Goal: Task Accomplishment & Management: Manage account settings

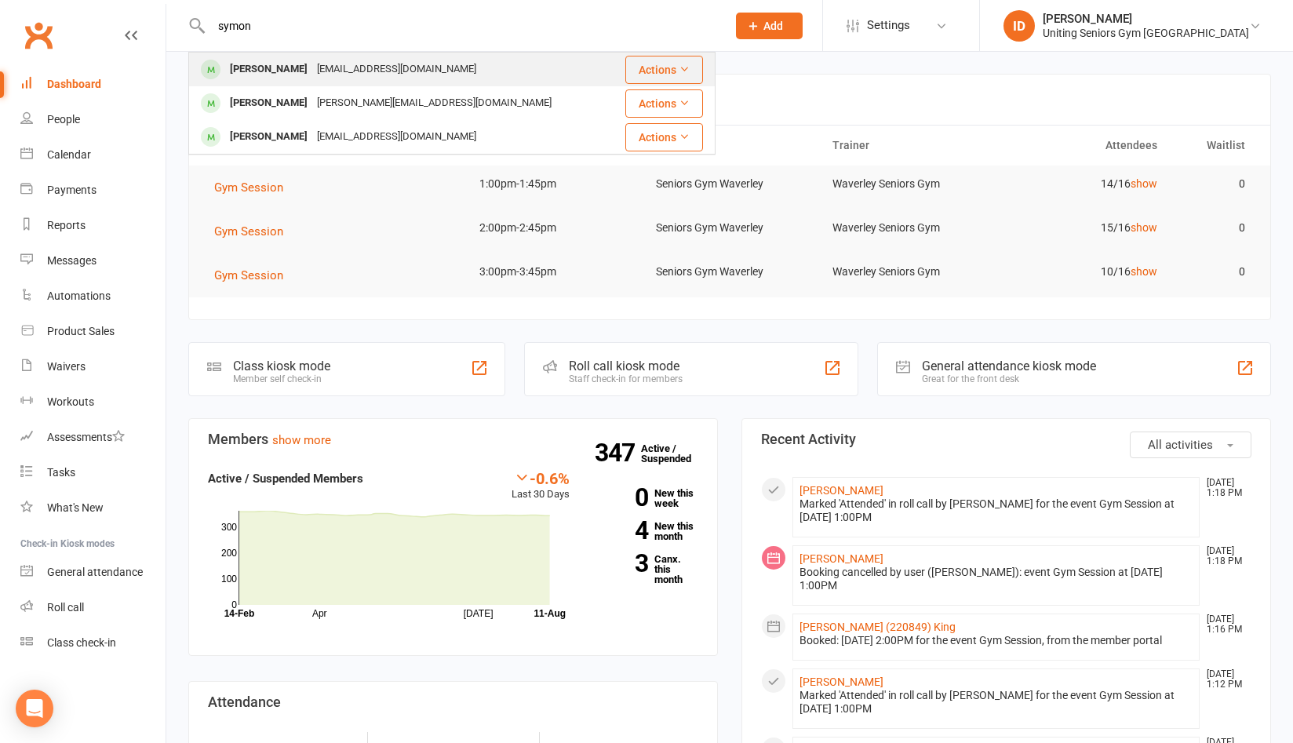
type input "symon"
click at [312, 74] on div "[EMAIL_ADDRESS][DOMAIN_NAME]" at bounding box center [396, 69] width 169 height 23
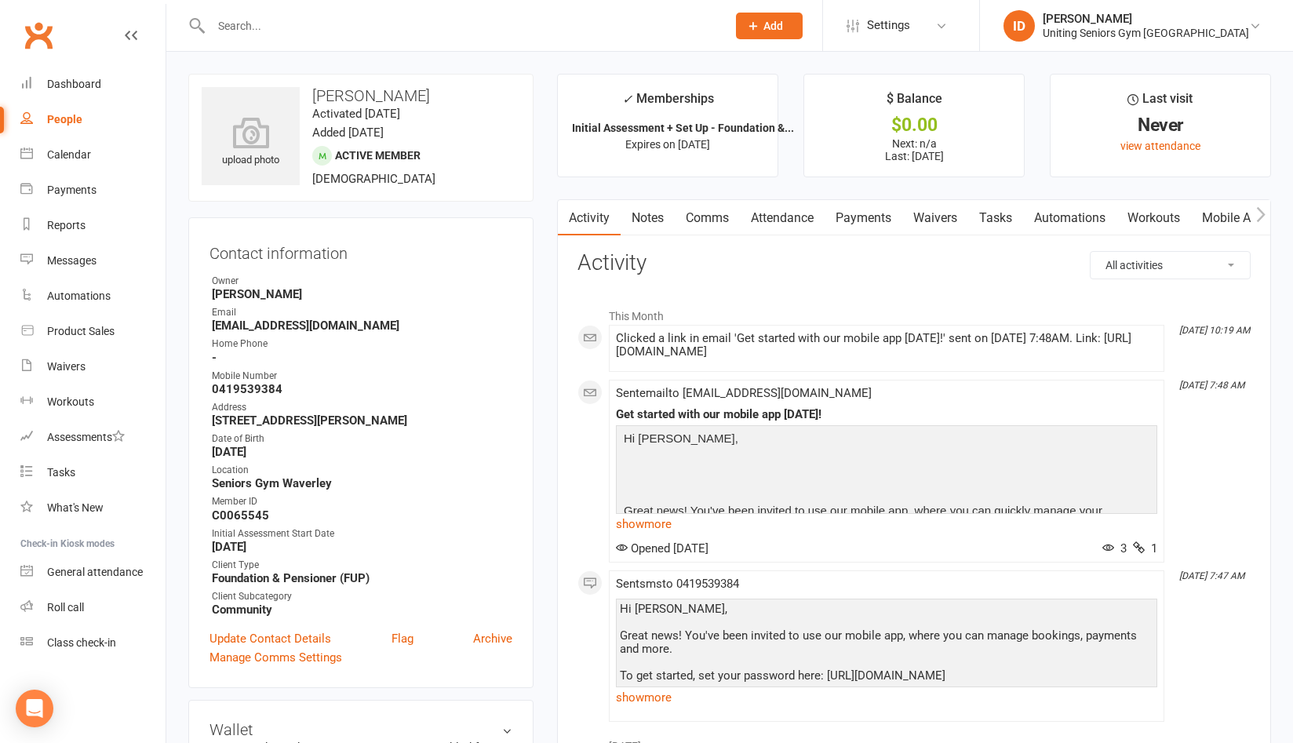
click at [278, 24] on input "text" at bounding box center [460, 26] width 509 height 22
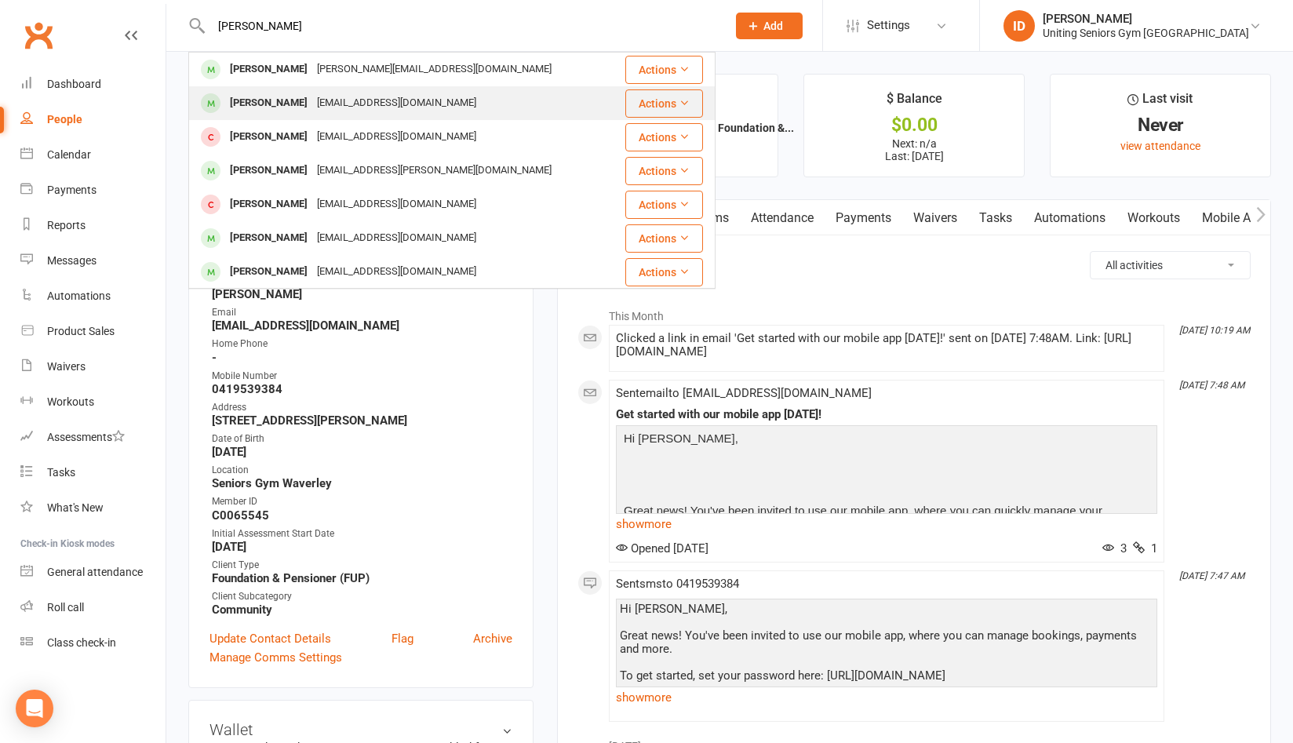
type input "[PERSON_NAME]"
click at [280, 100] on div "[PERSON_NAME]" at bounding box center [268, 103] width 87 height 23
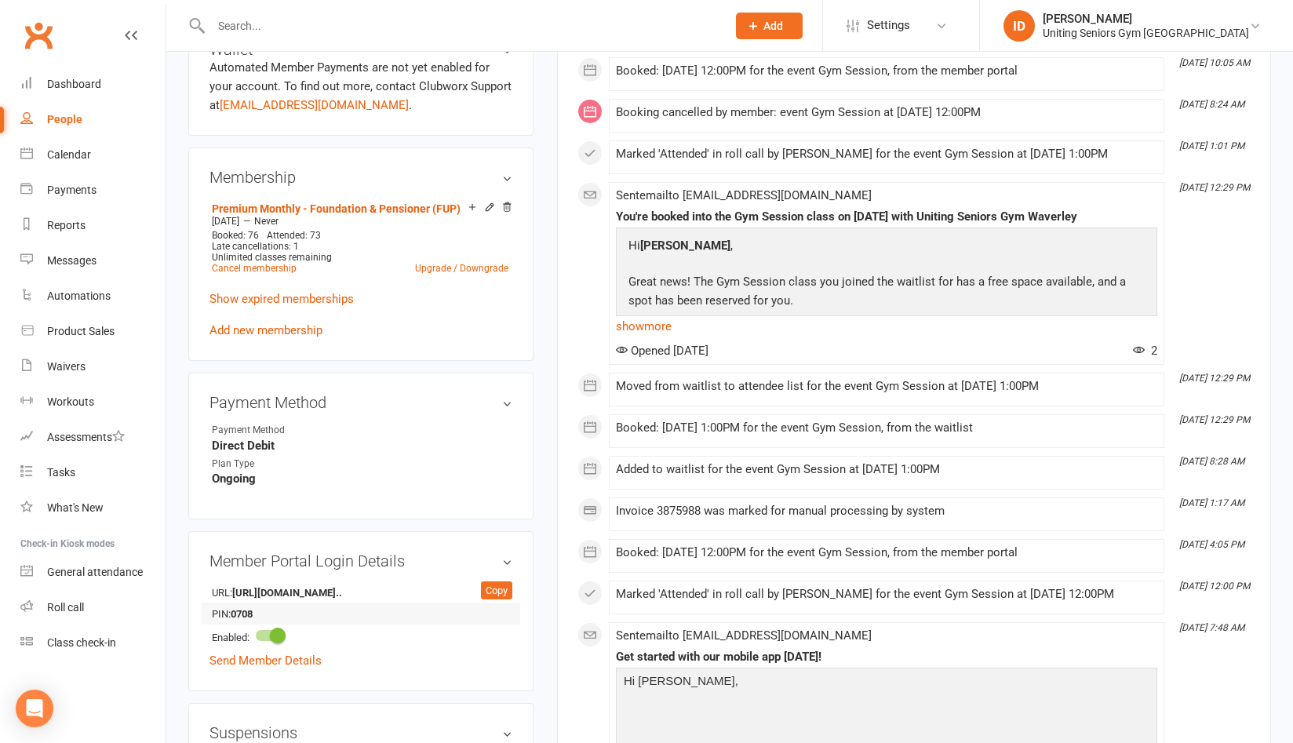
scroll to position [863, 0]
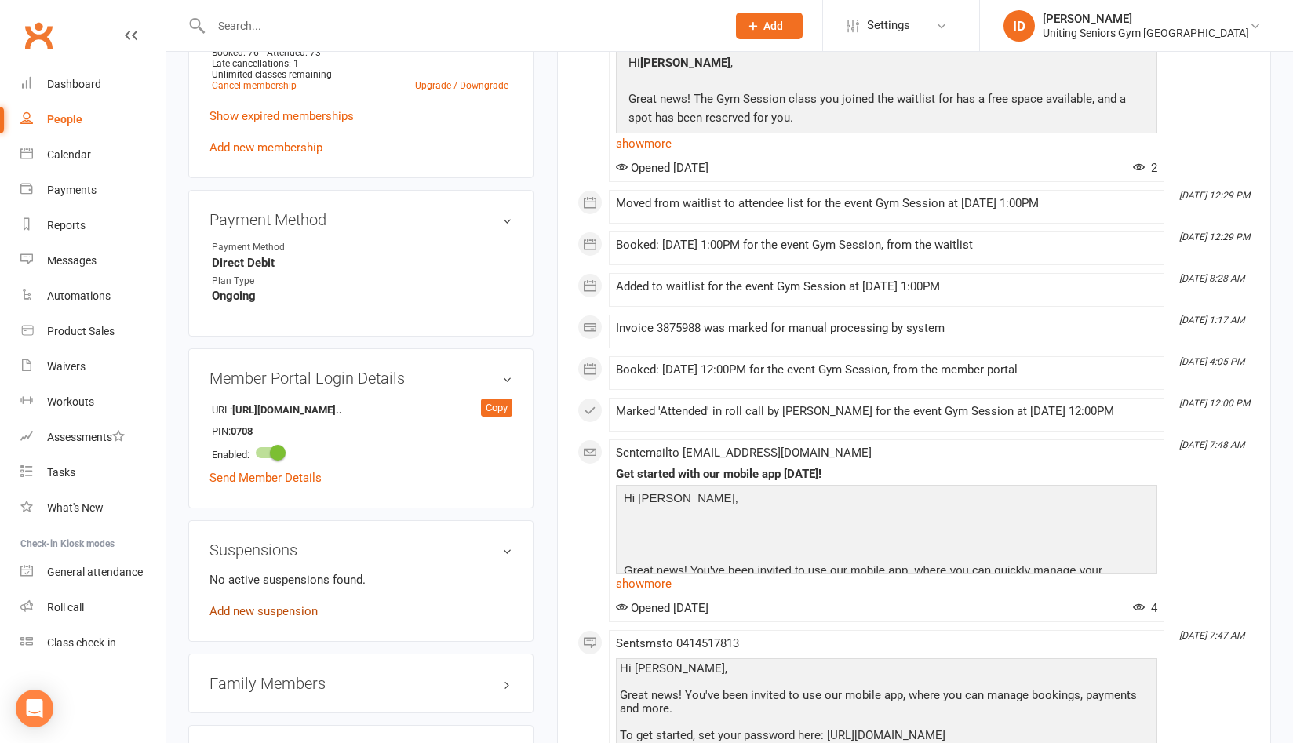
click at [260, 612] on link "Add new suspension" at bounding box center [264, 611] width 108 height 14
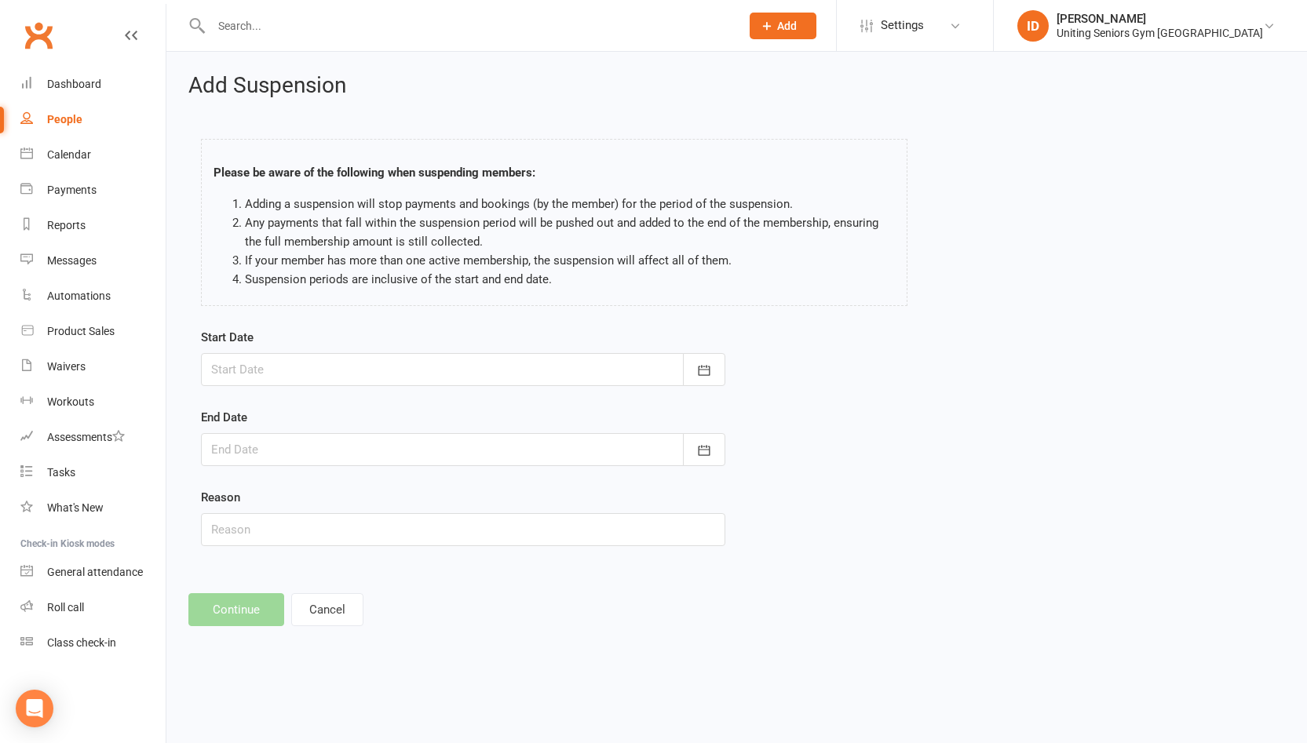
click at [374, 375] on div at bounding box center [463, 369] width 524 height 33
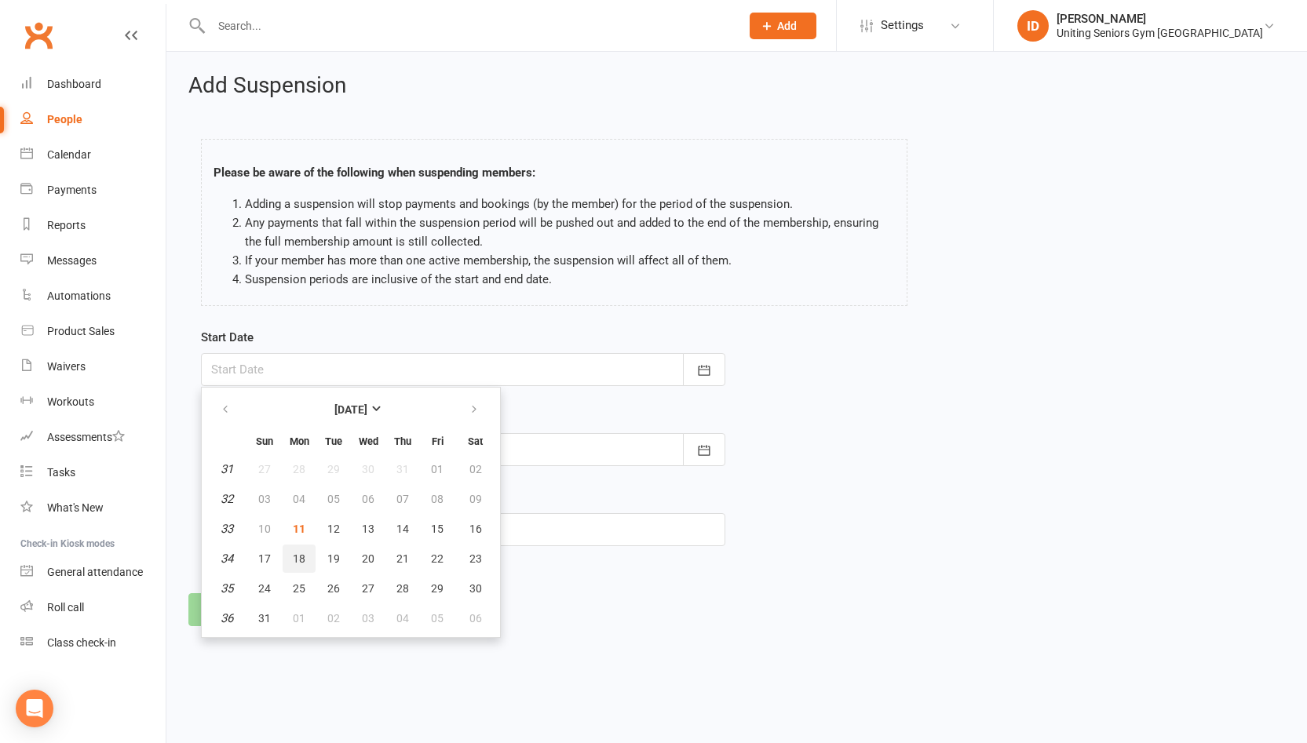
click at [302, 556] on span "18" at bounding box center [299, 558] width 13 height 13
type input "[DATE]"
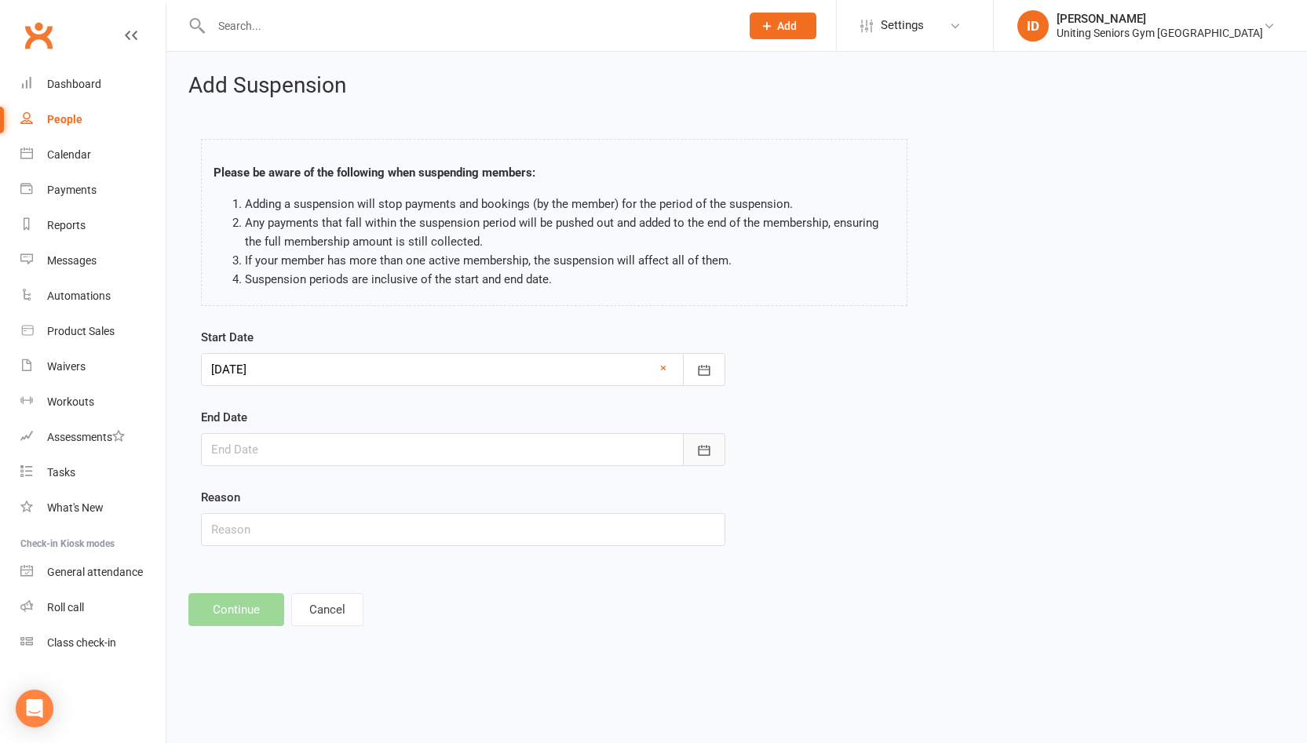
click at [707, 443] on icon "button" at bounding box center [704, 451] width 16 height 16
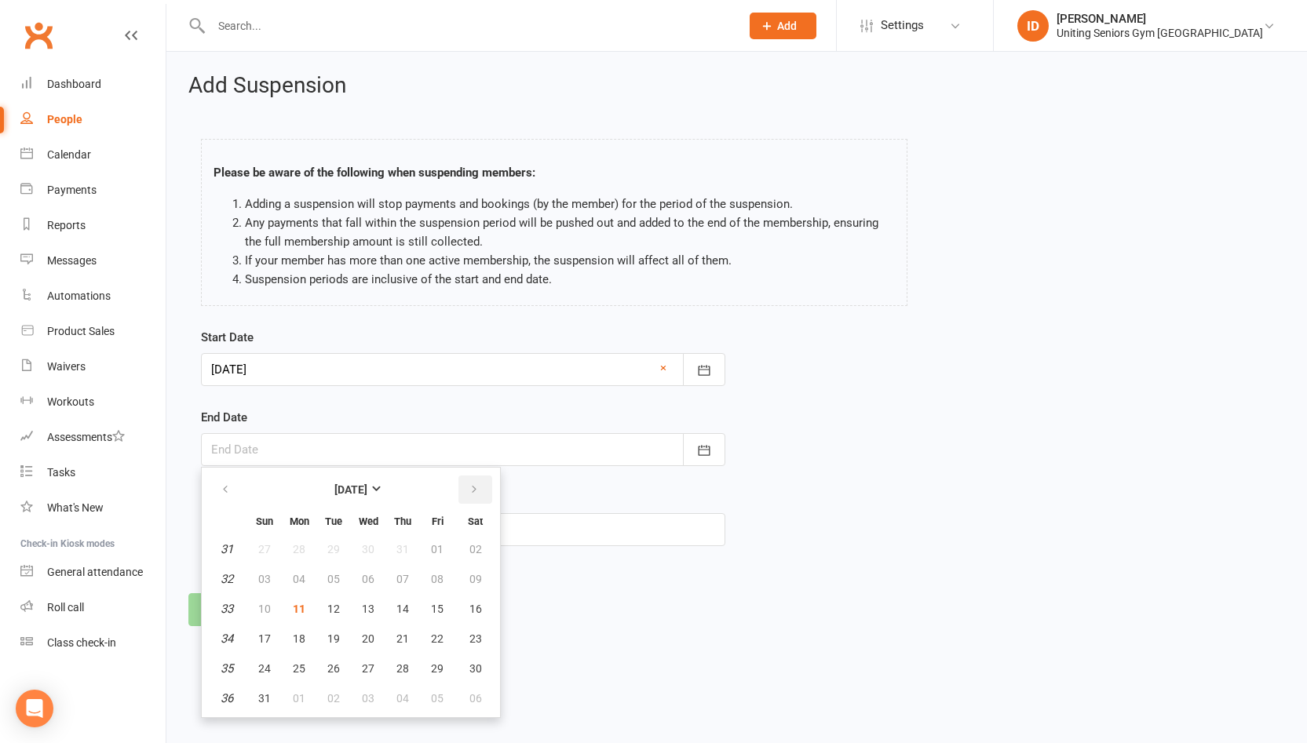
click at [465, 493] on button "button" at bounding box center [475, 490] width 34 height 28
click at [376, 403] on form "Start Date [DATE] [DATE] Sun Mon Tue Wed Thu Fri Sat 31 27 28 29 30 31 01 02 32…" at bounding box center [463, 437] width 524 height 218
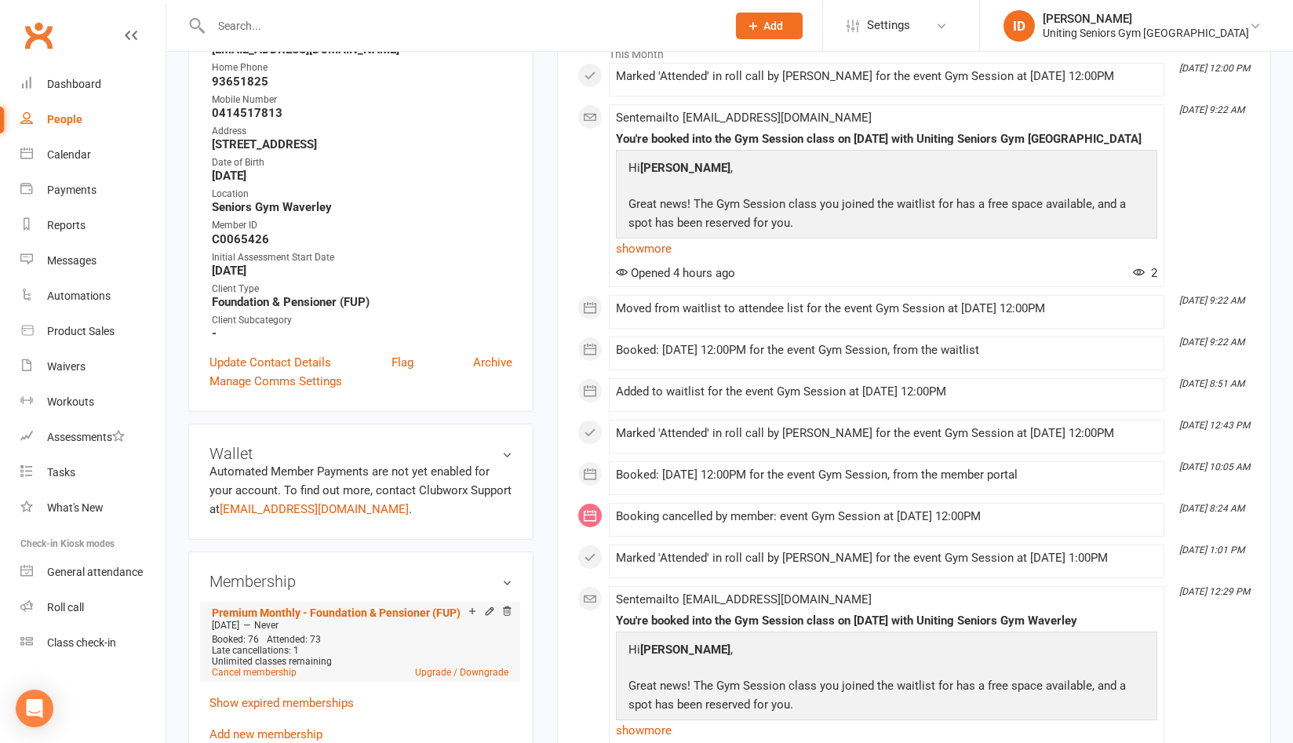
scroll to position [392, 0]
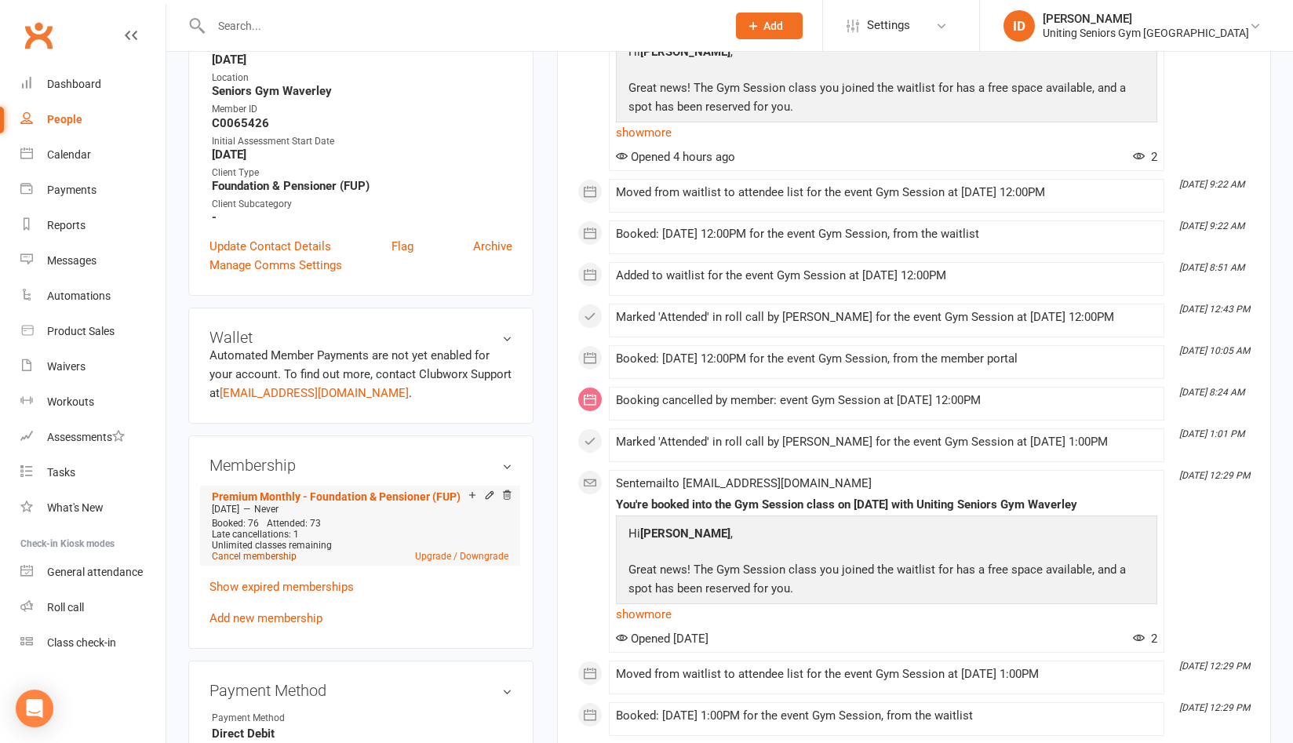
click at [238, 556] on link "Cancel membership" at bounding box center [254, 556] width 85 height 11
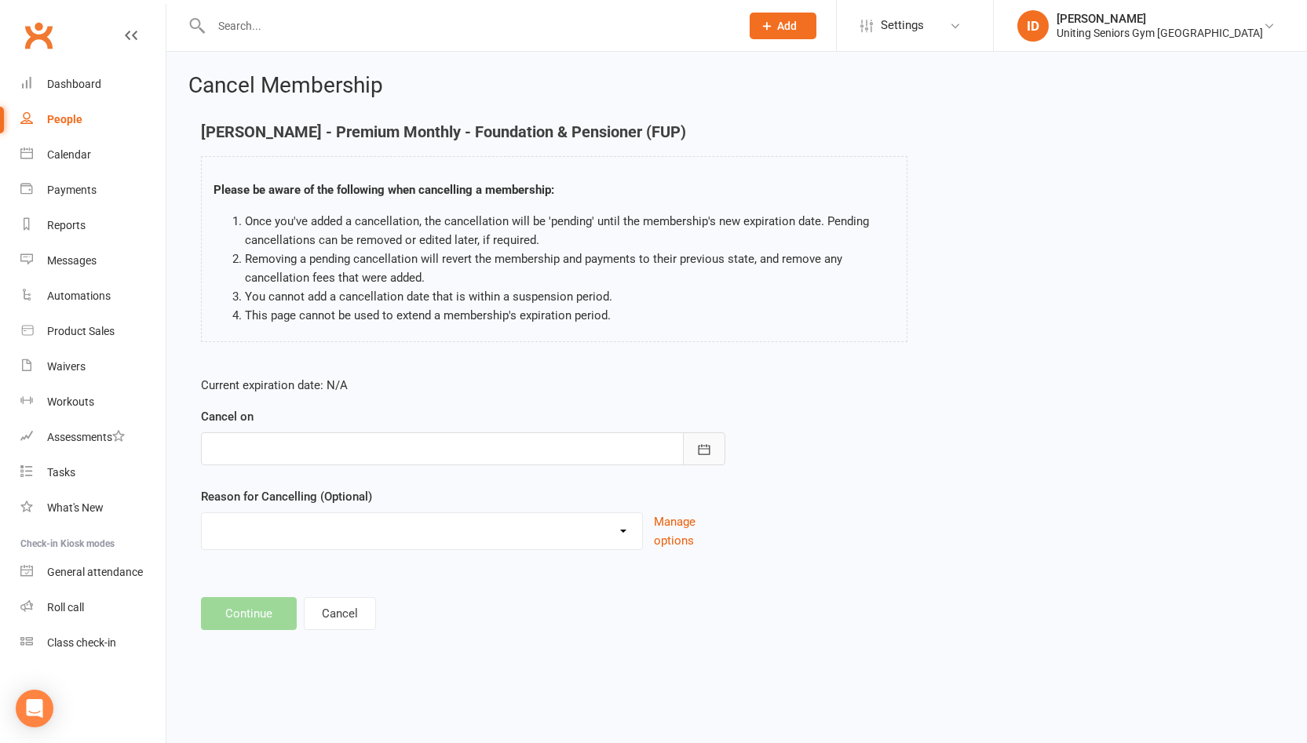
click at [698, 452] on icon "button" at bounding box center [704, 449] width 12 height 10
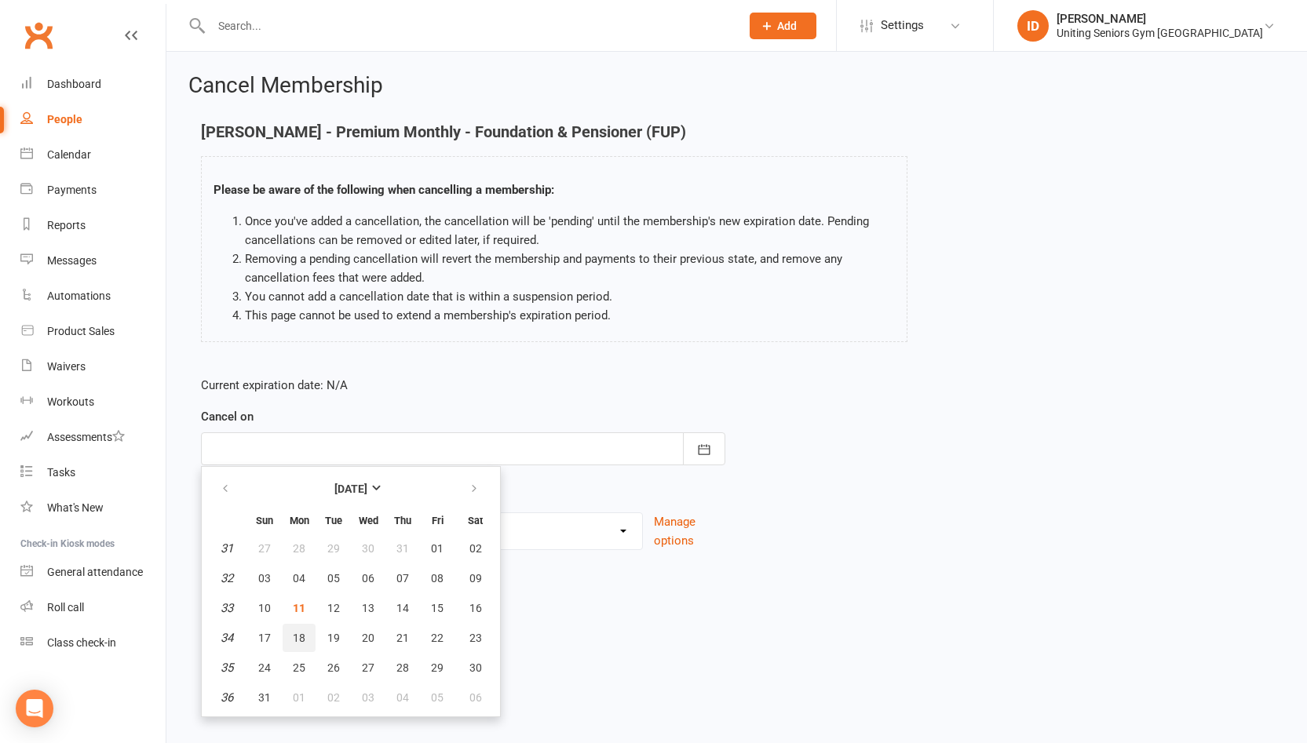
click at [304, 640] on span "18" at bounding box center [299, 638] width 13 height 13
type input "[DATE]"
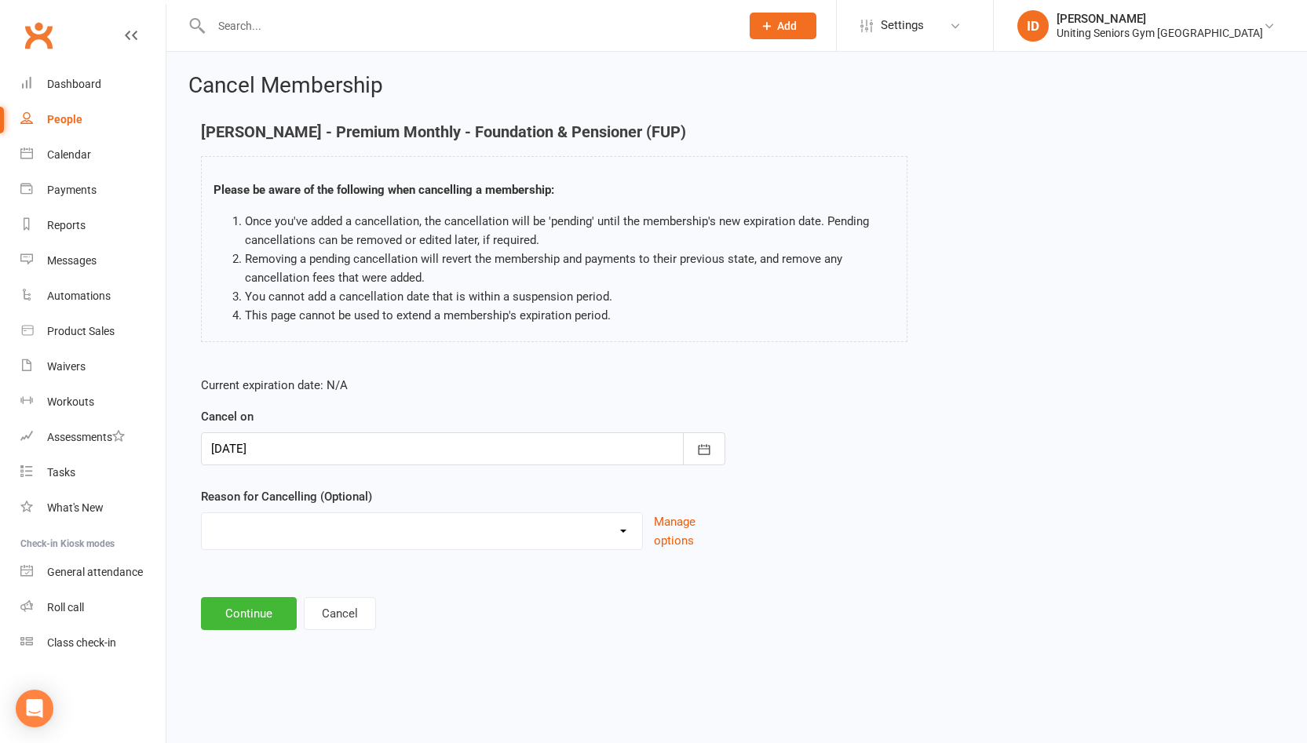
click at [300, 539] on select "Health reasons Holiday Injury Other Other reason" at bounding box center [422, 528] width 440 height 31
select select "4"
click at [202, 513] on select "Health reasons Holiday Injury Other Other reason" at bounding box center [422, 528] width 440 height 31
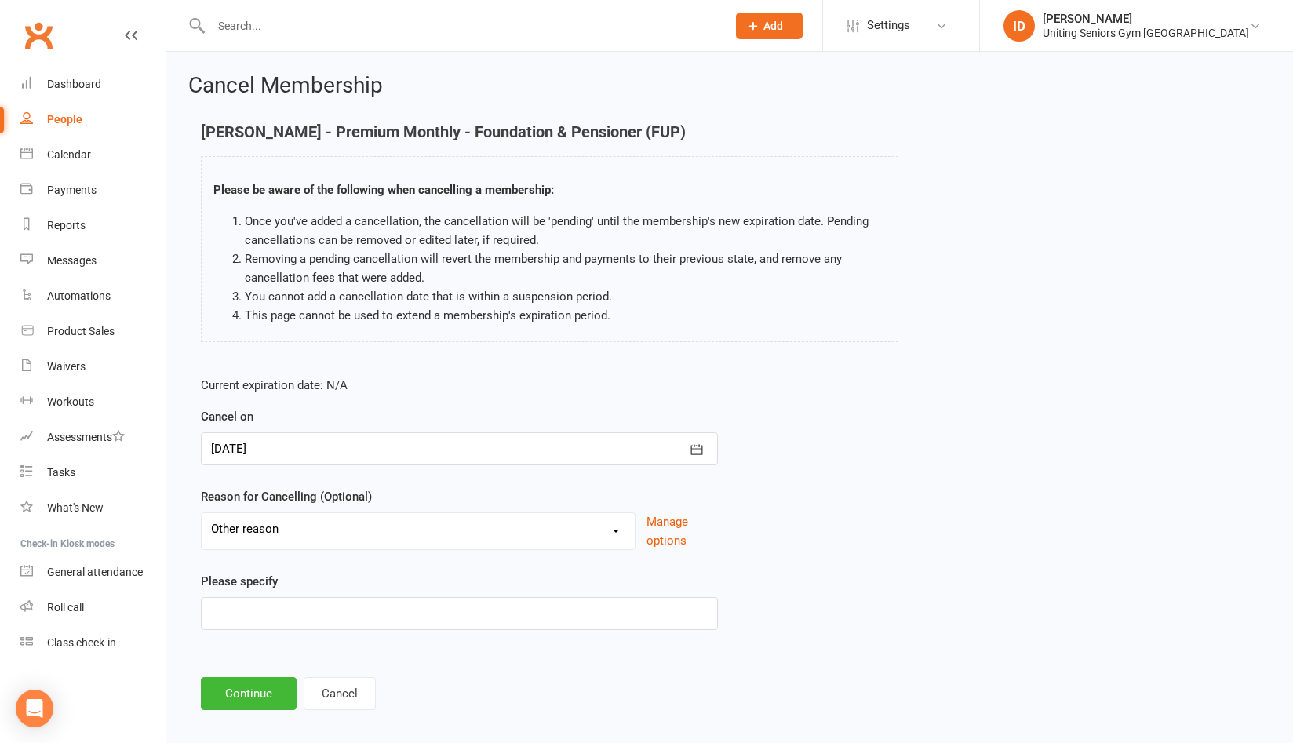
click at [286, 630] on div "Current expiration date: N/A Cancel on [DATE] [DATE] Sun Mon Tue Wed Thu Fri Sa…" at bounding box center [459, 508] width 541 height 288
click at [286, 629] on input at bounding box center [459, 613] width 517 height 33
type input "Family visiting"
click at [229, 696] on button "Continue" at bounding box center [249, 693] width 96 height 33
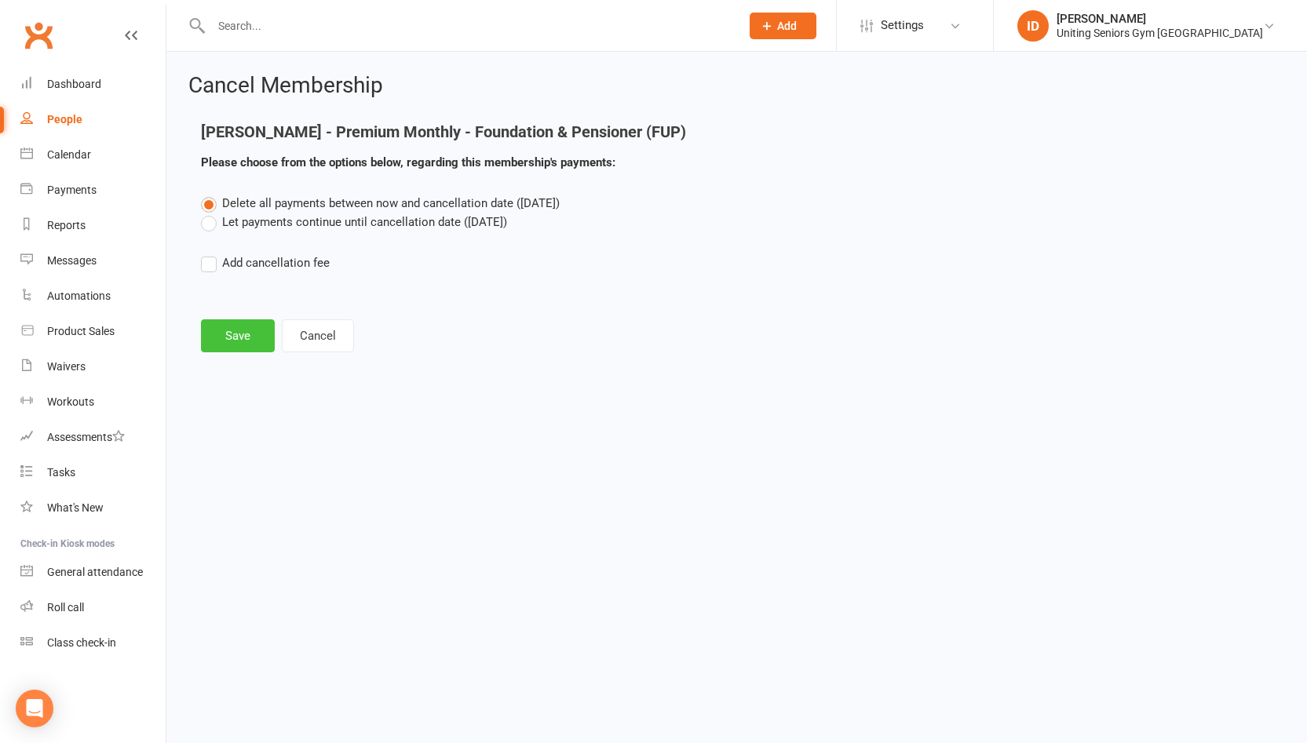
click at [246, 329] on button "Save" at bounding box center [238, 335] width 74 height 33
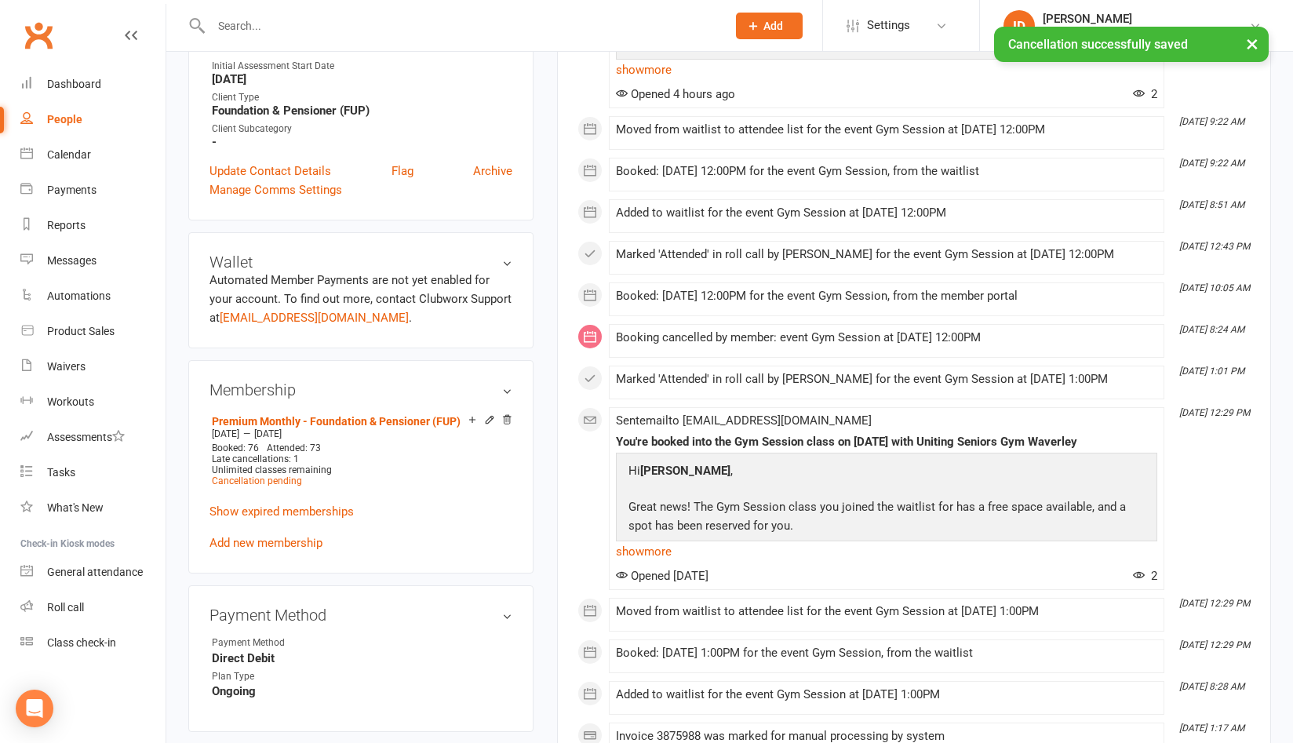
scroll to position [549, 0]
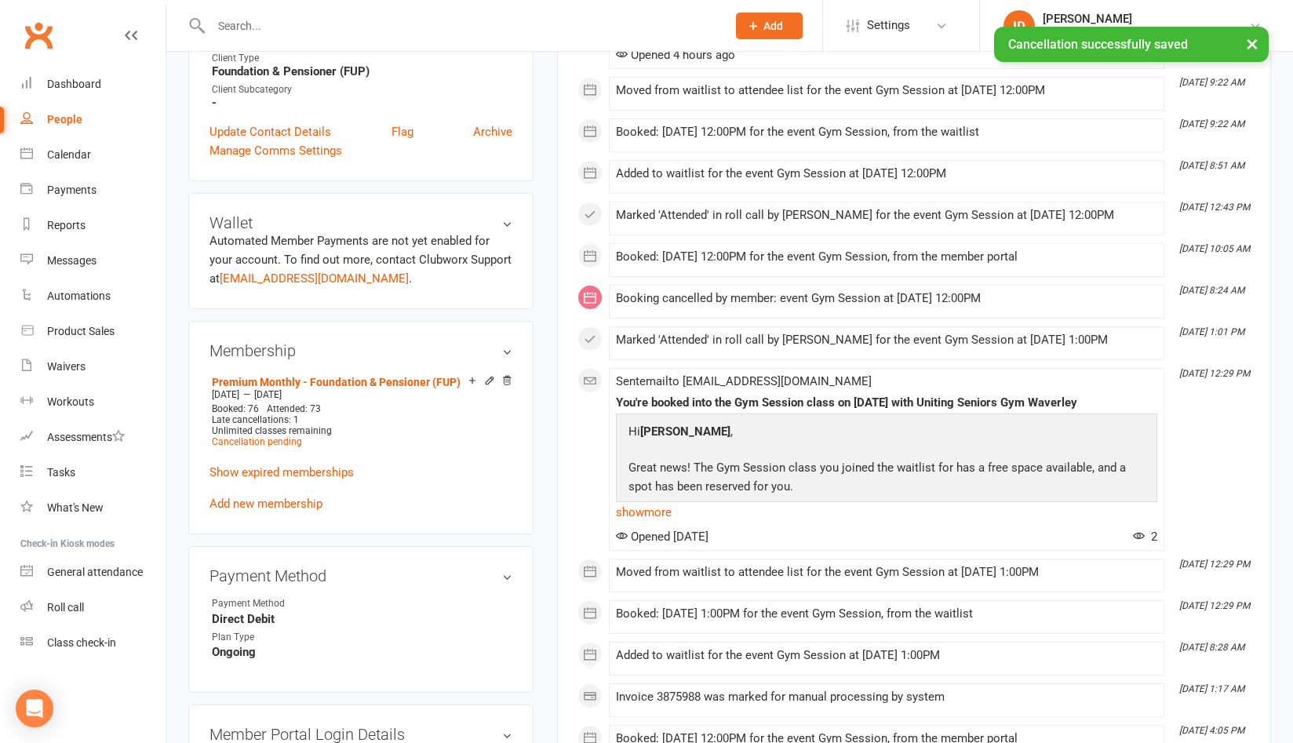
click at [258, 500] on link "Add new membership" at bounding box center [266, 504] width 113 height 14
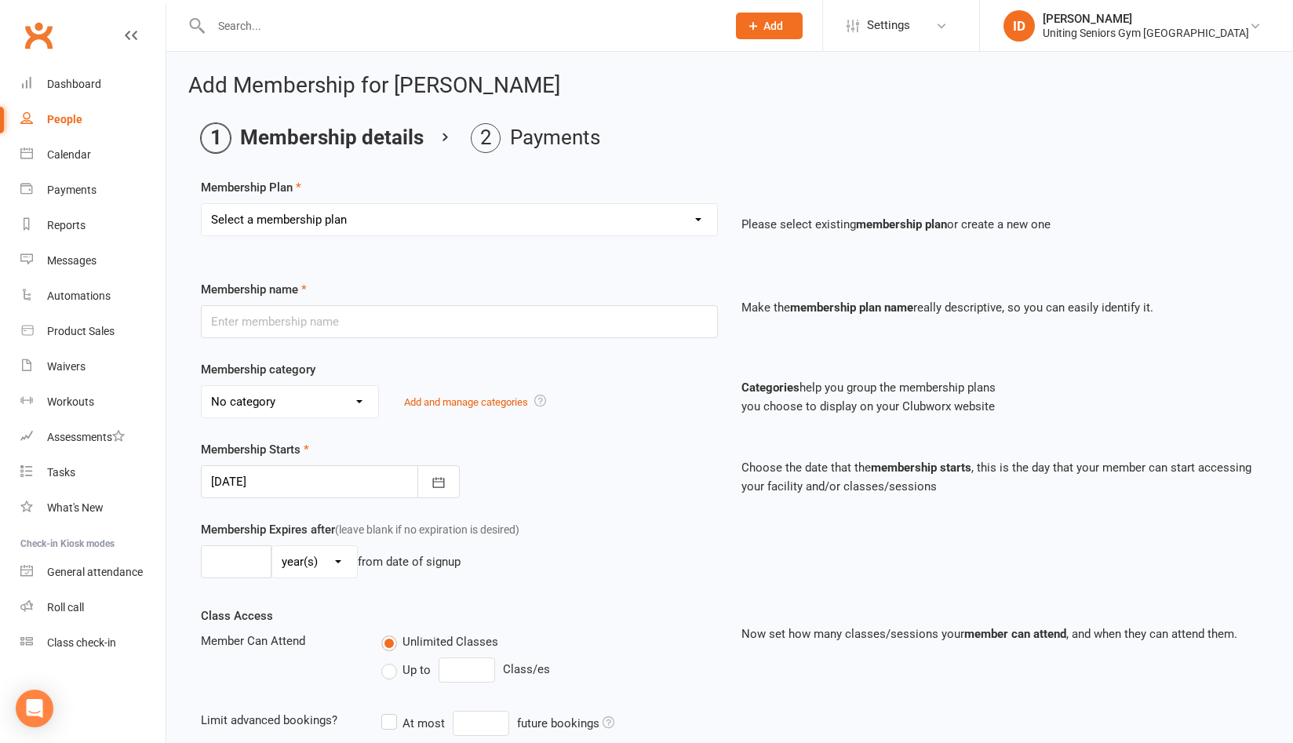
click at [306, 228] on select "Select a membership plan Create new Membership Plan Initial Assessment + Set Up…" at bounding box center [460, 219] width 516 height 31
select select "31"
click at [202, 204] on select "Select a membership plan Create new Membership Plan Initial Assessment + Set Up…" at bounding box center [460, 219] width 516 height 31
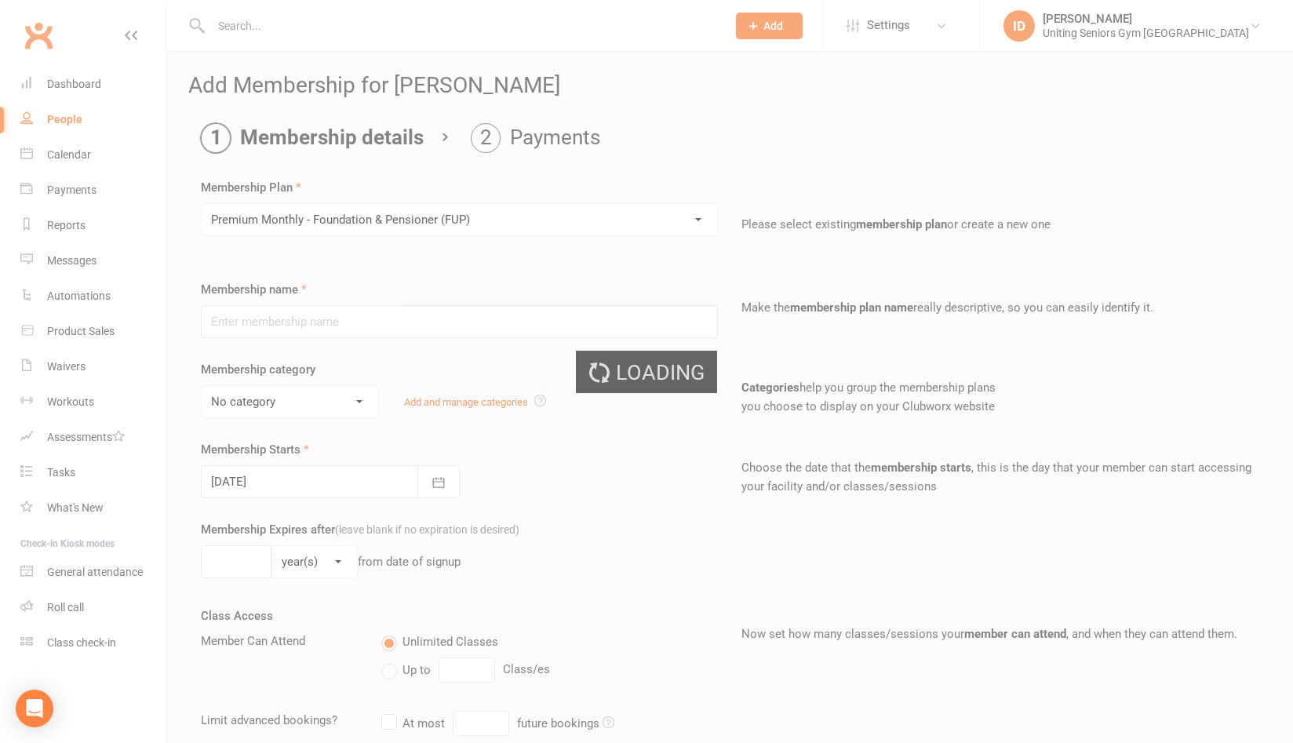
type input "Premium Monthly - Foundation & Pensioner (FUP)"
select select "5"
type input "0"
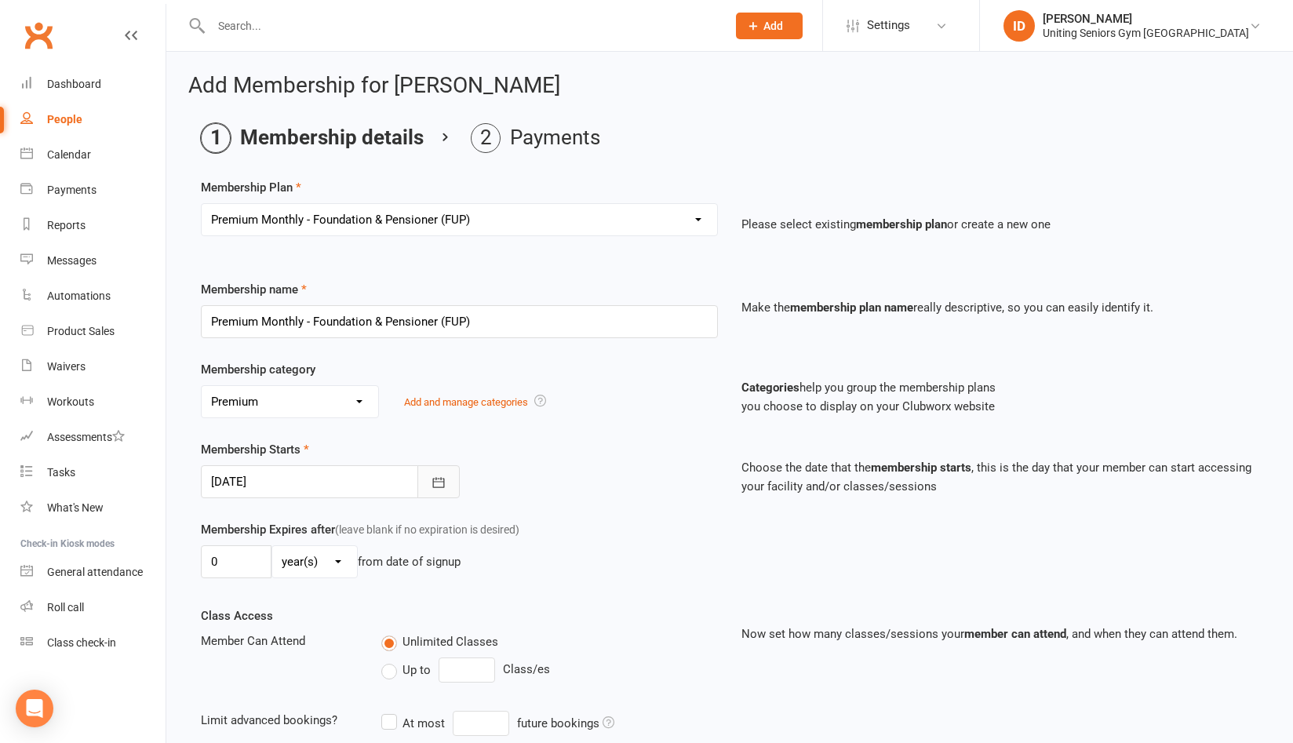
click at [438, 478] on icon "button" at bounding box center [439, 483] width 16 height 16
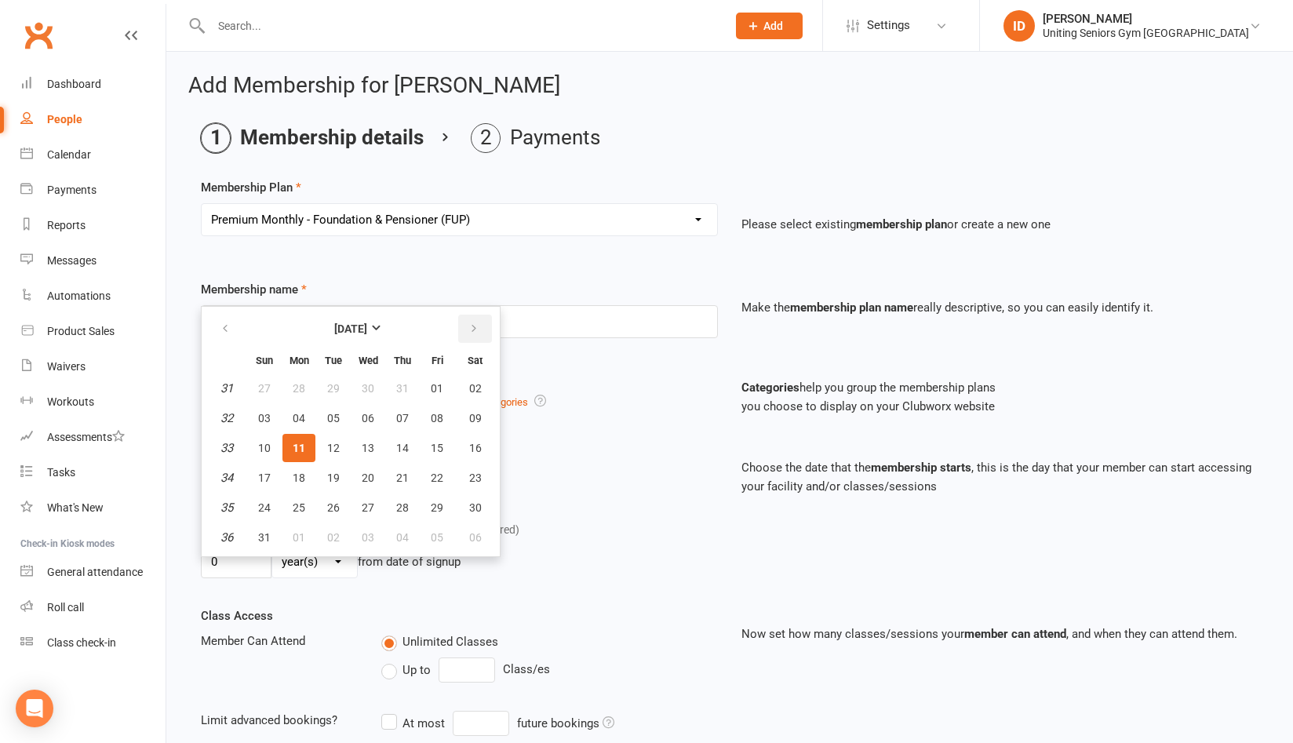
click at [472, 337] on button "button" at bounding box center [475, 329] width 34 height 28
click at [366, 391] on span "01" at bounding box center [368, 388] width 13 height 13
type input "[DATE]"
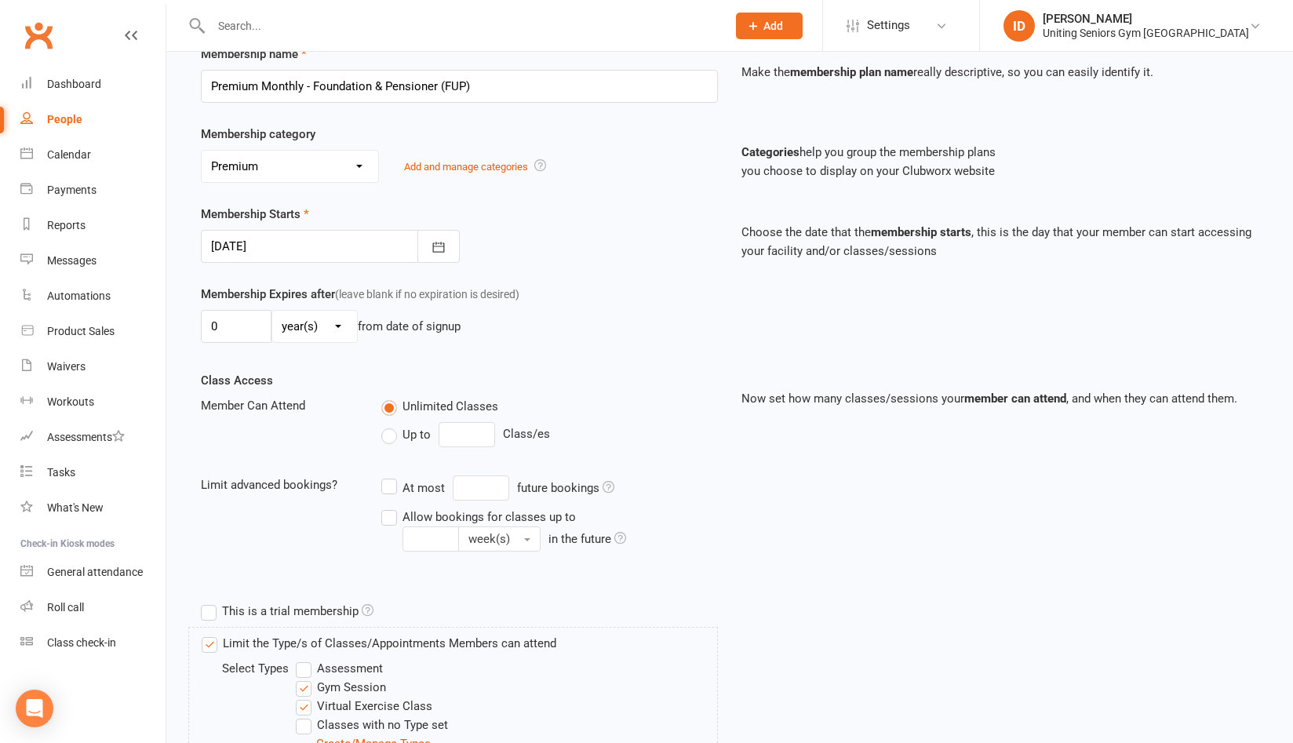
scroll to position [438, 0]
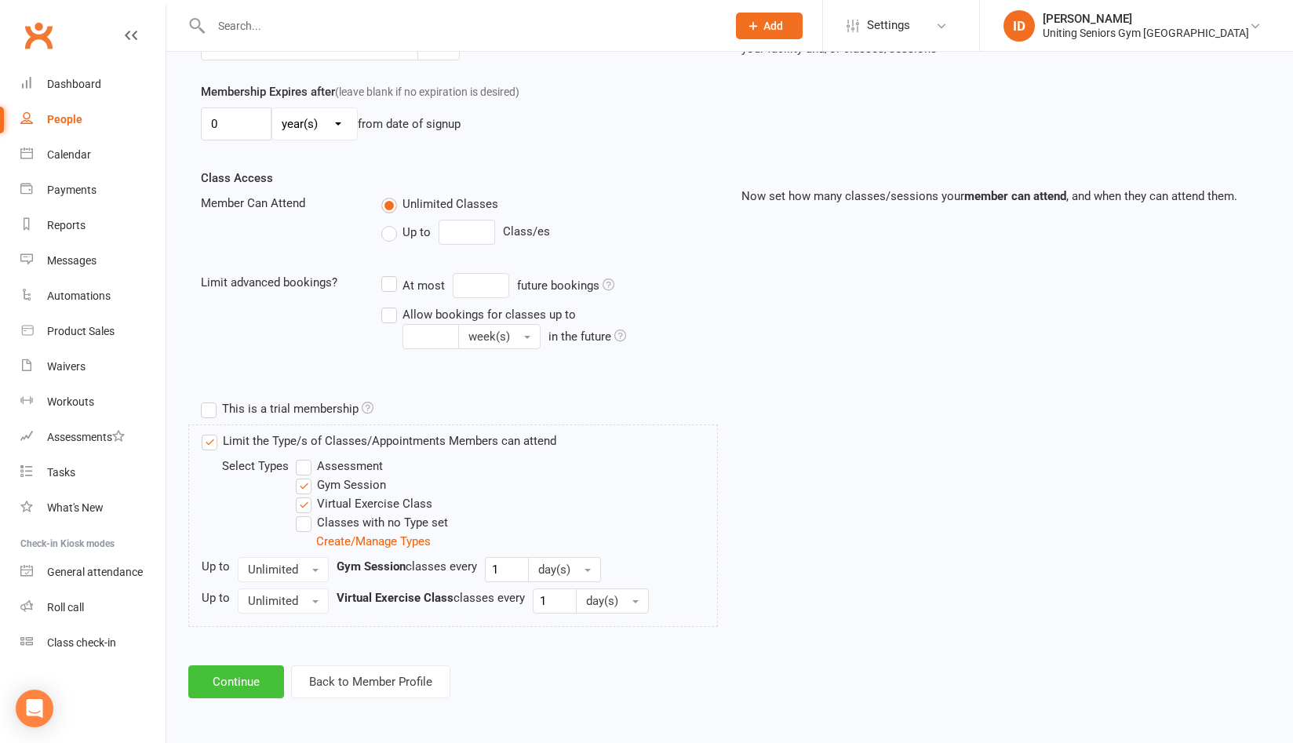
click at [235, 681] on button "Continue" at bounding box center [236, 681] width 96 height 33
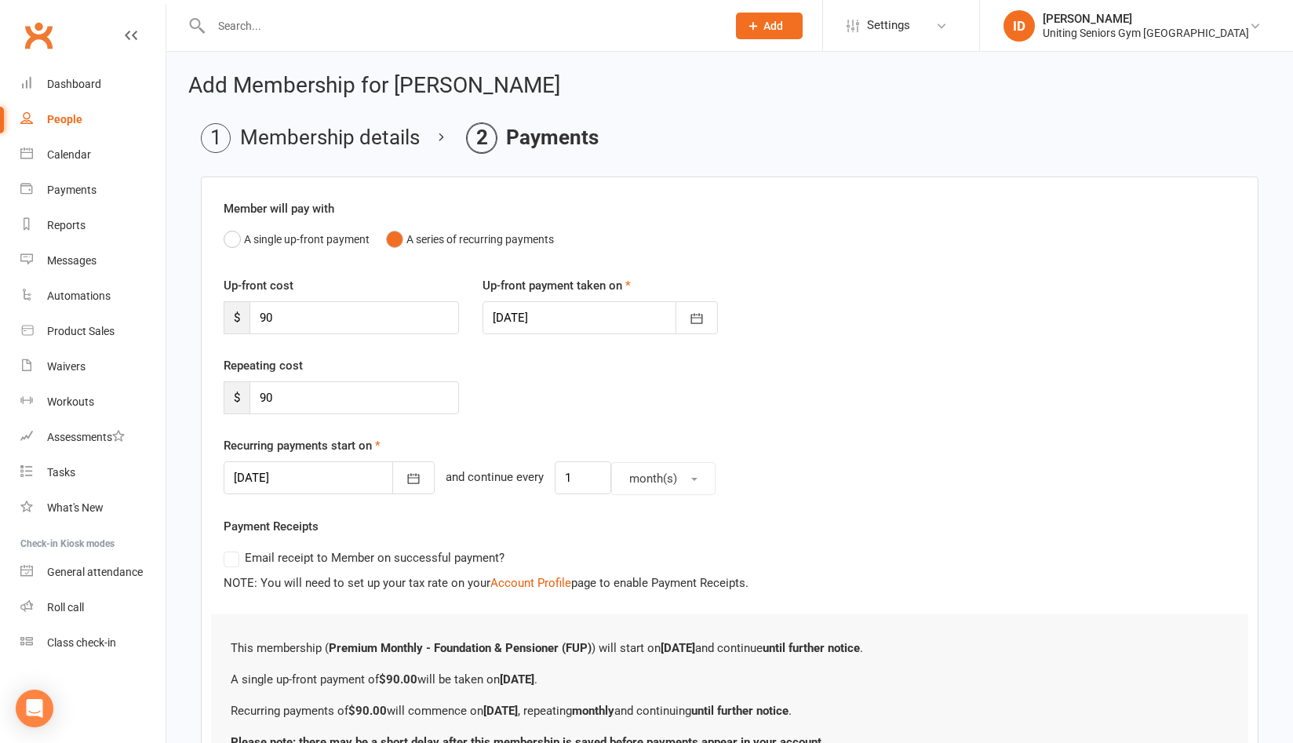
scroll to position [150, 0]
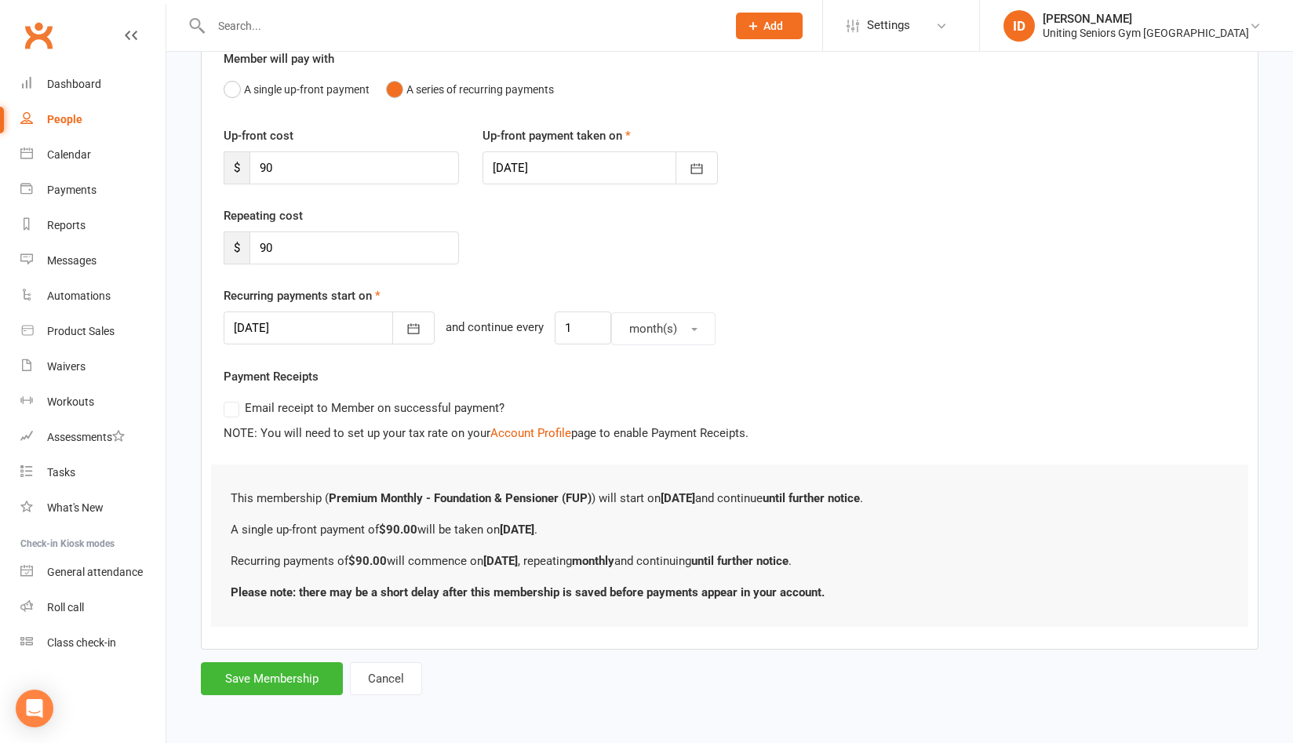
click at [265, 660] on form "Member will pay with A single up-front payment A series of recurring payments U…" at bounding box center [730, 361] width 1058 height 669
click at [266, 674] on button "Save Membership" at bounding box center [272, 678] width 142 height 33
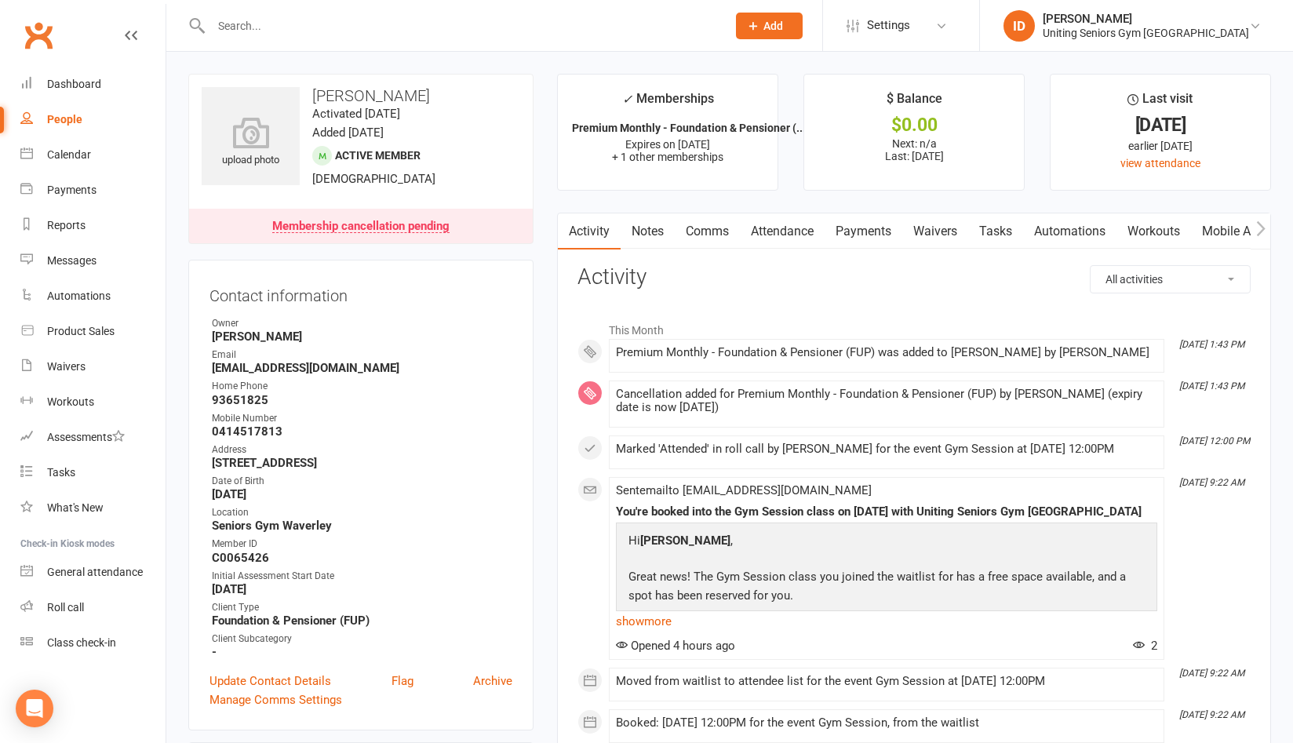
click at [713, 226] on link "Comms" at bounding box center [707, 231] width 65 height 36
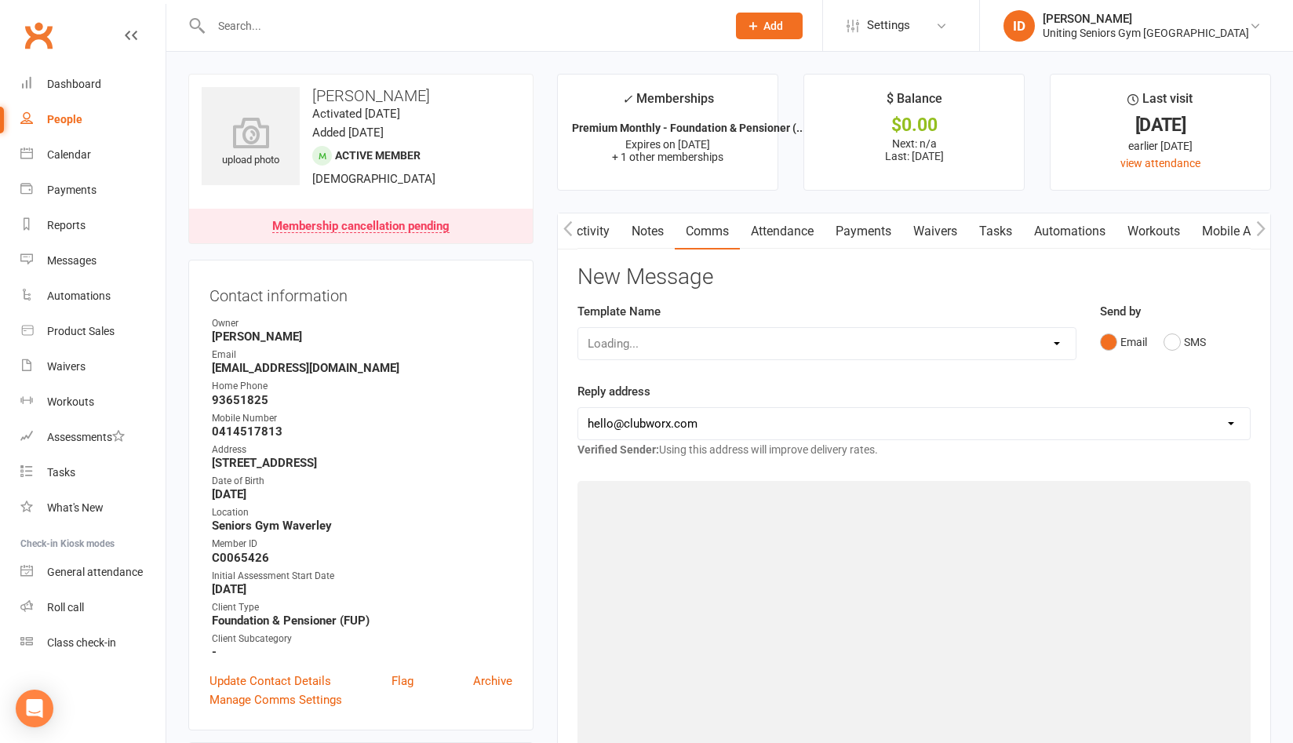
scroll to position [0, 2]
click at [658, 348] on select "Select Template [Email] Absent [Email] Non-attendance [Email] PE2 - Bookings [E…" at bounding box center [826, 343] width 497 height 31
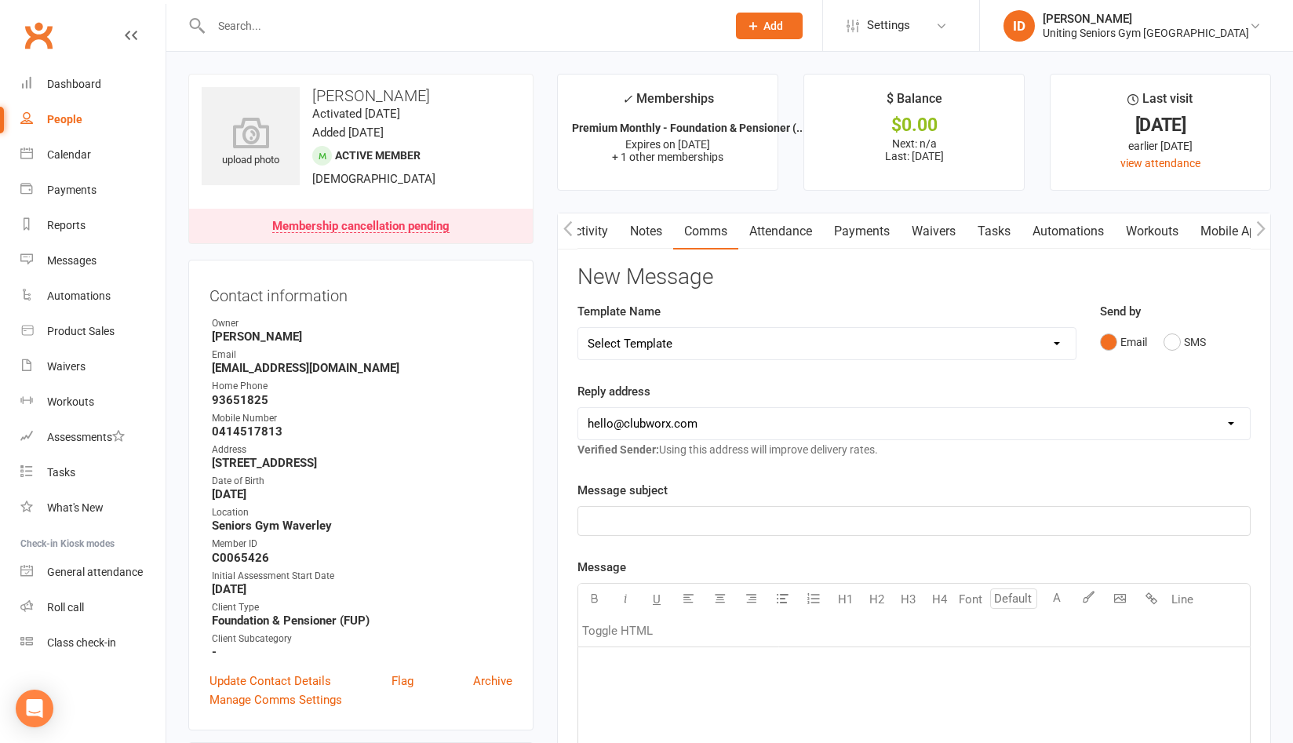
select select "14"
click at [578, 328] on select "Select Template [Email] Absent [Email] Non-attendance [Email] PE2 - Bookings [E…" at bounding box center [826, 343] width 497 height 31
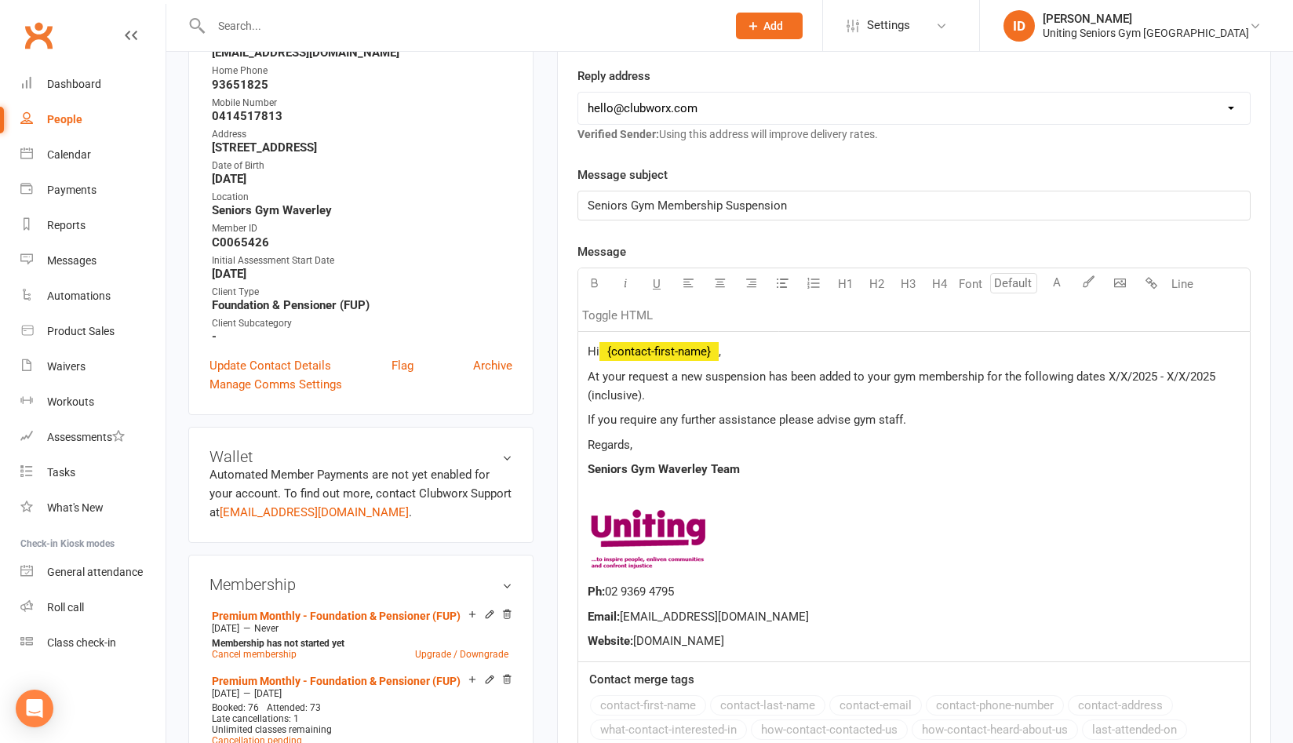
scroll to position [392, 0]
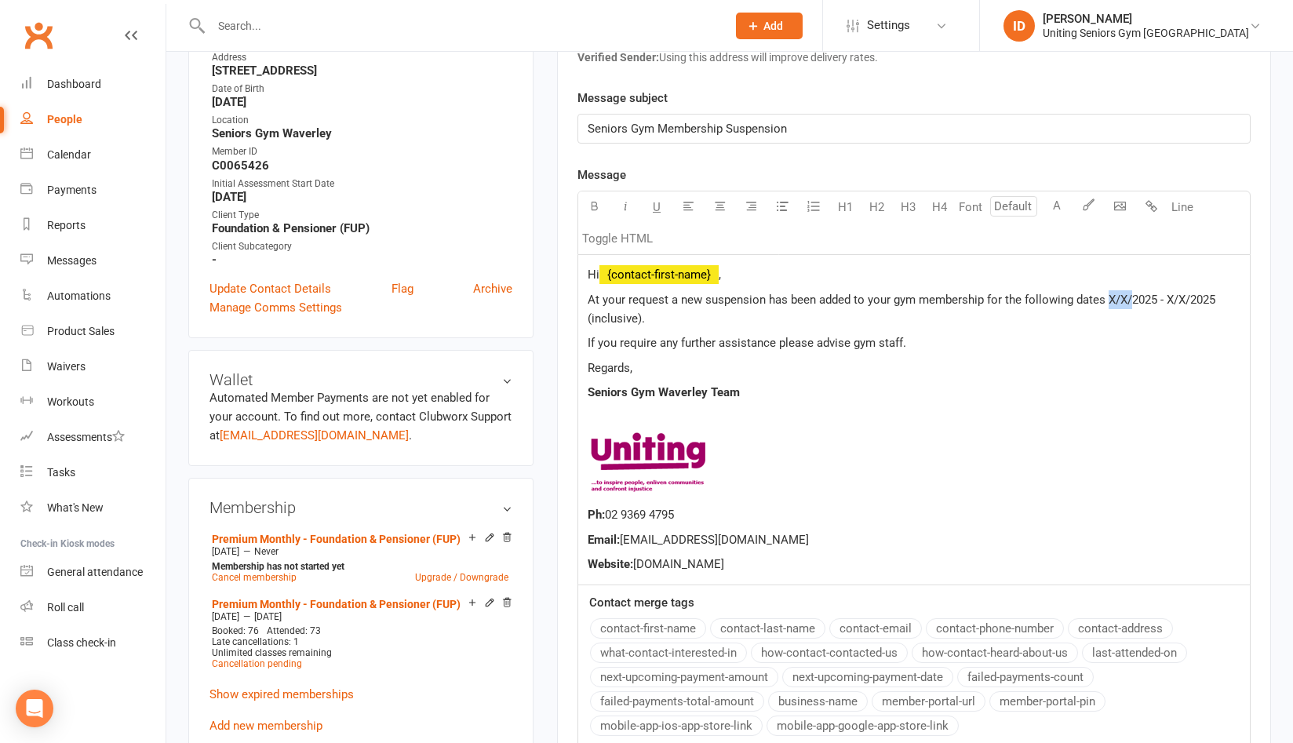
drag, startPoint x: 1106, startPoint y: 297, endPoint x: 1130, endPoint y: 304, distance: 25.3
click at [1130, 304] on span "At your request a new suspension has been added to your gym membership for the …" at bounding box center [903, 309] width 631 height 33
drag, startPoint x: 1171, startPoint y: 301, endPoint x: 1188, endPoint y: 302, distance: 17.3
click at [1188, 302] on span "At your request a new suspension has been added to your gym membership for the …" at bounding box center [897, 309] width 618 height 33
click at [1099, 418] on p "﻿" at bounding box center [914, 454] width 653 height 92
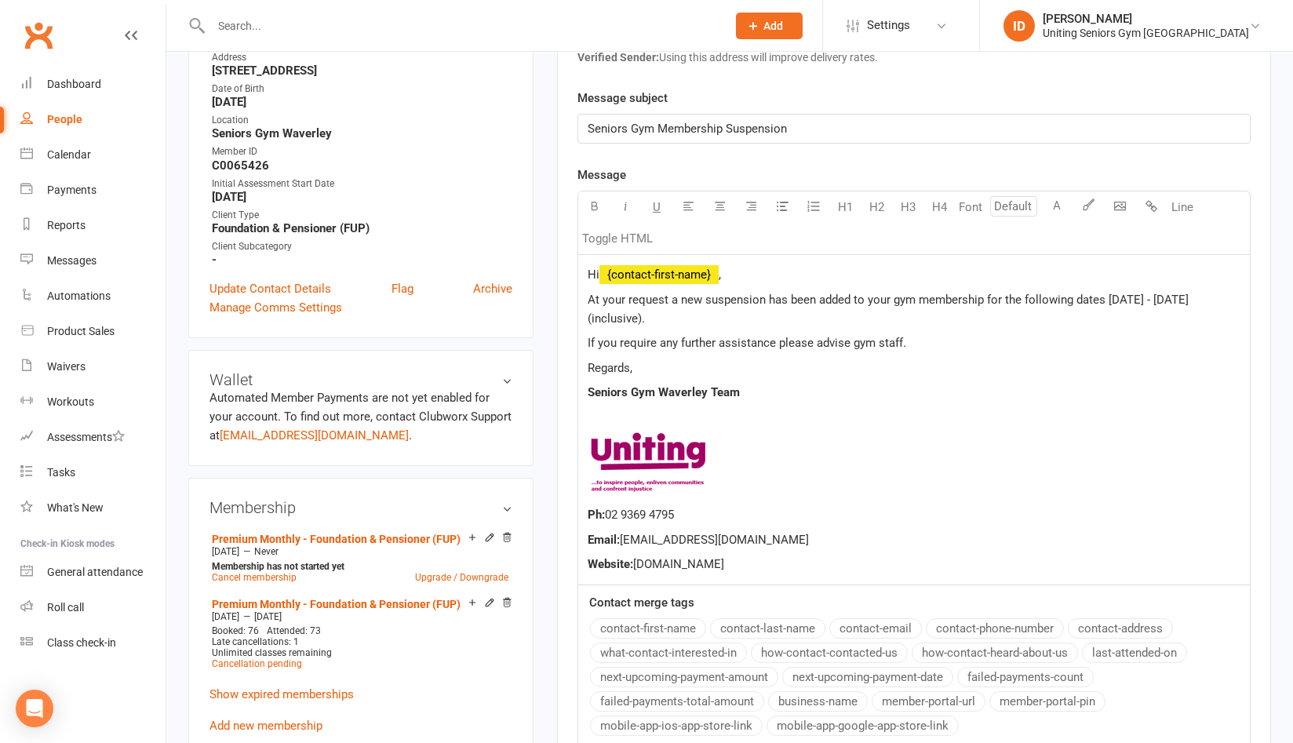
scroll to position [942, 0]
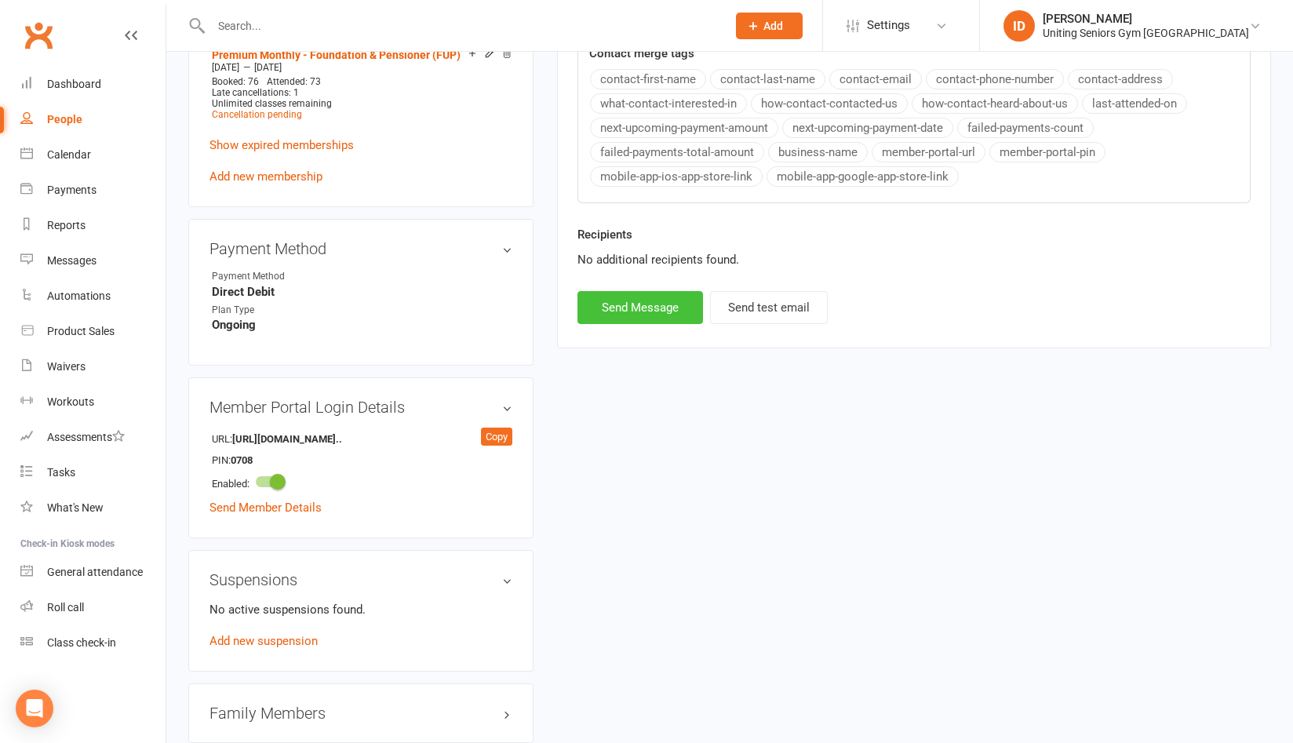
click at [603, 313] on button "Send Message" at bounding box center [641, 307] width 126 height 33
select select
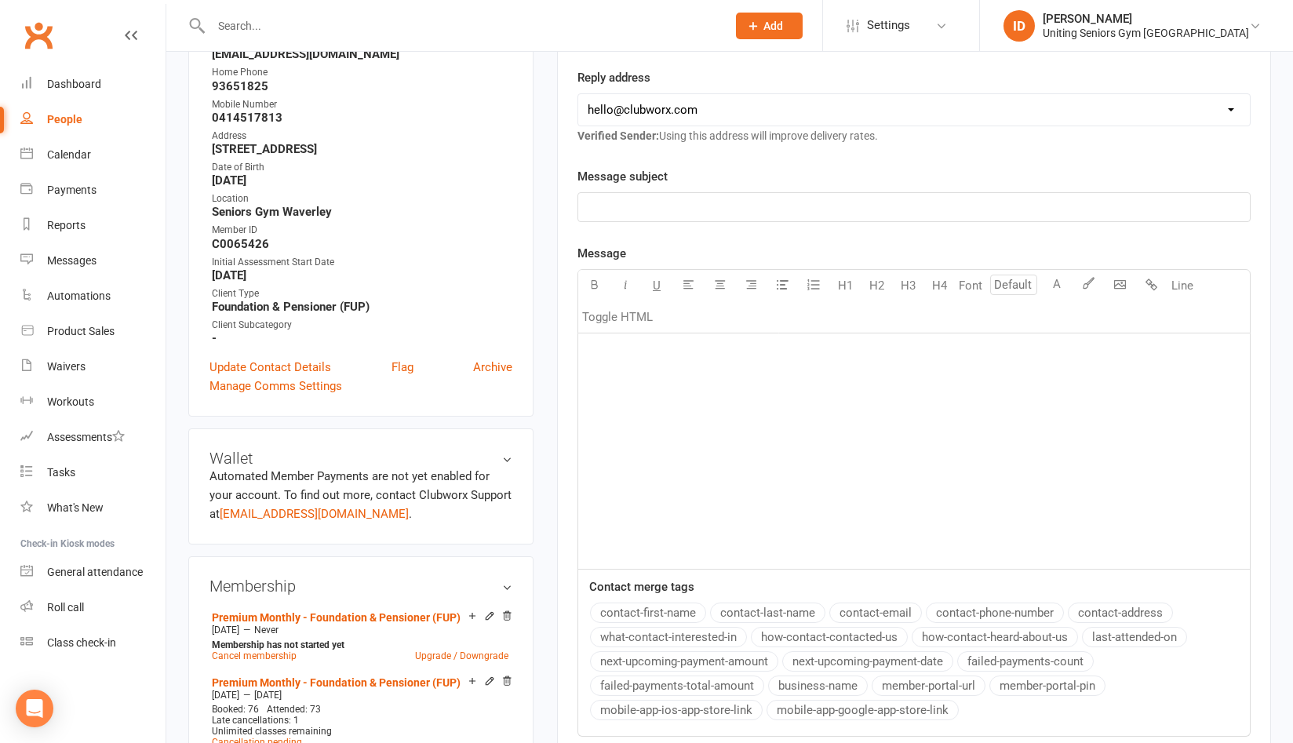
scroll to position [0, 0]
